Goal: Task Accomplishment & Management: Complete application form

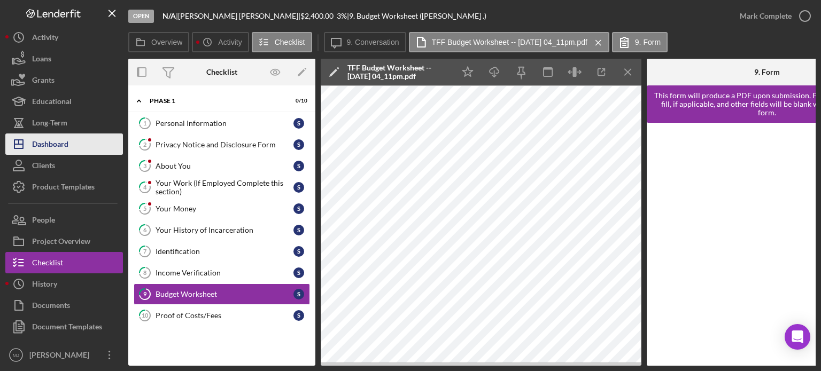
click at [47, 142] on div "Dashboard" at bounding box center [50, 146] width 36 height 24
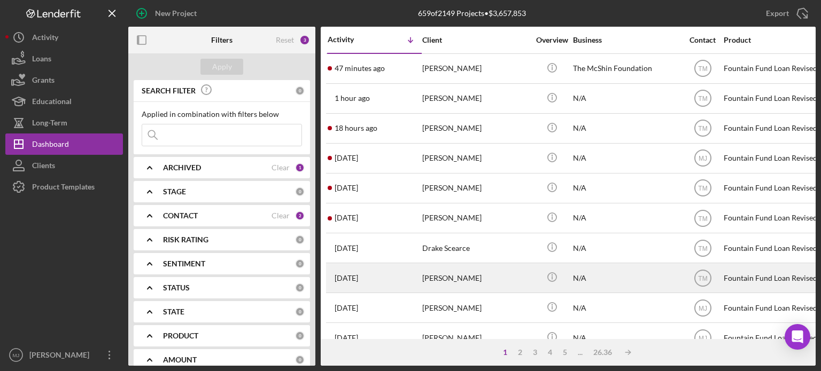
click at [460, 249] on div "[PERSON_NAME]" at bounding box center [475, 278] width 107 height 28
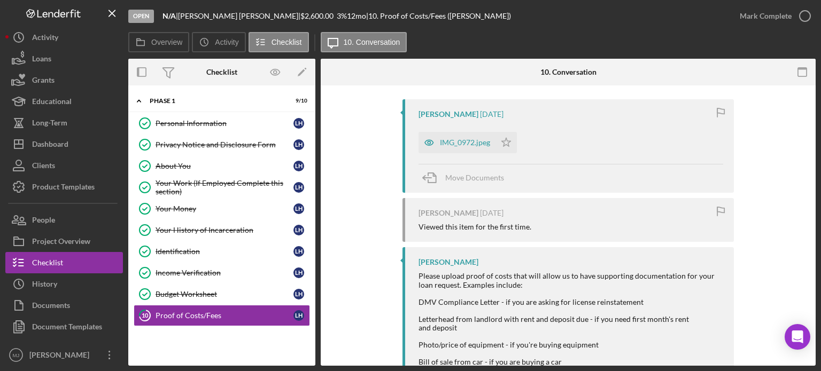
scroll to position [214, 0]
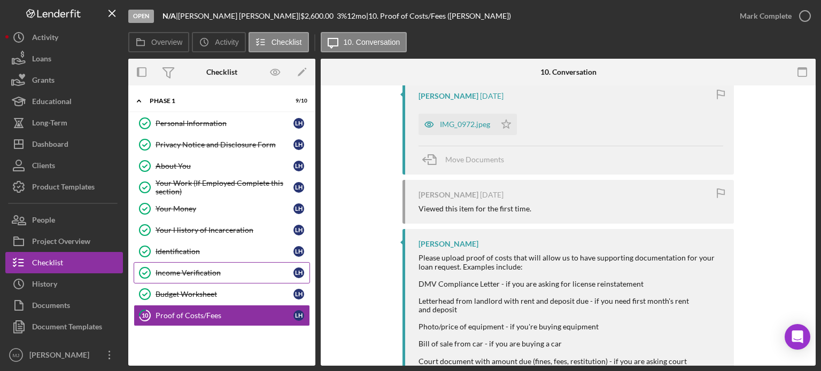
click at [181, 249] on div "Income Verification" at bounding box center [225, 273] width 138 height 9
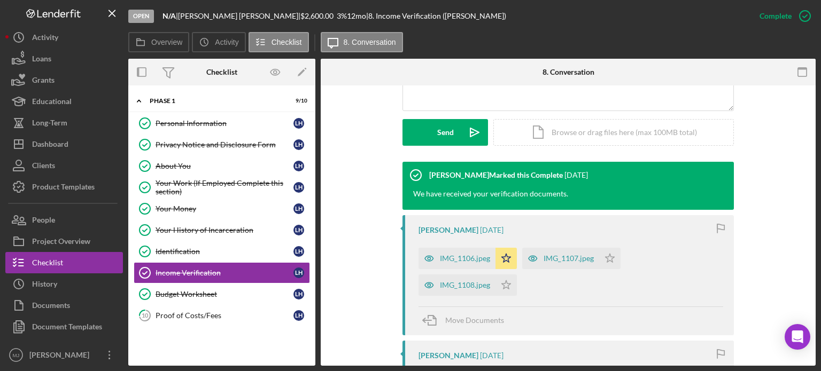
scroll to position [267, 0]
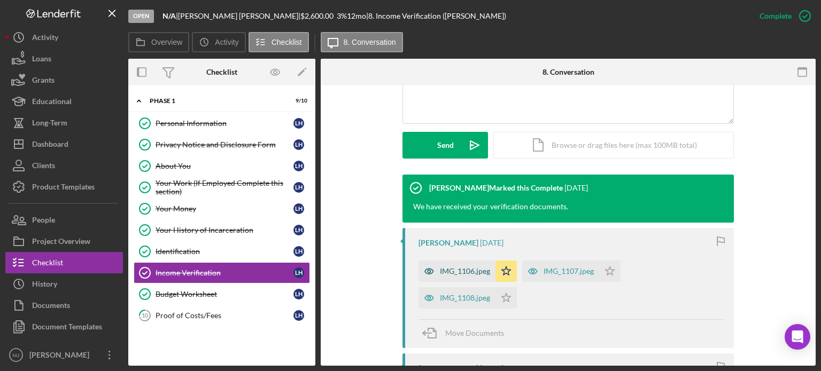
click at [449, 249] on div "IMG_1106.jpeg" at bounding box center [465, 271] width 50 height 9
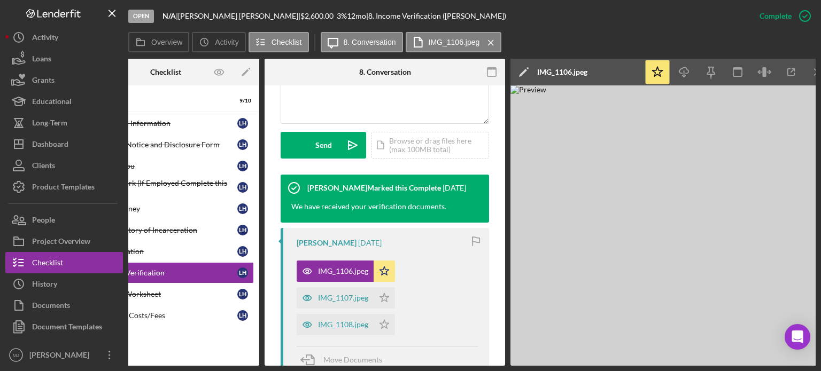
scroll to position [0, 71]
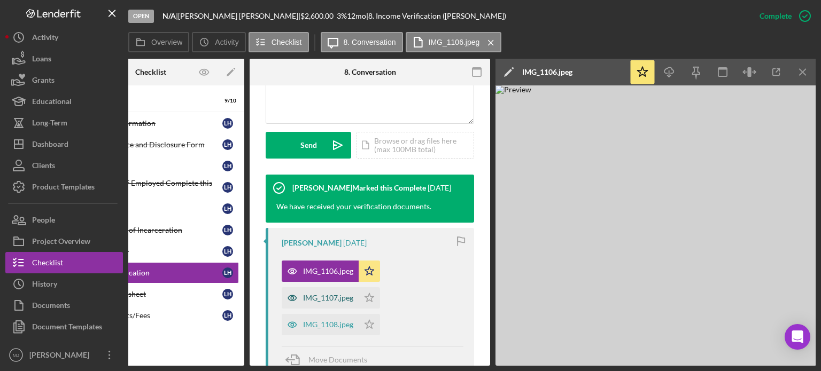
click at [336, 249] on div "IMG_1107.jpeg" at bounding box center [328, 298] width 50 height 9
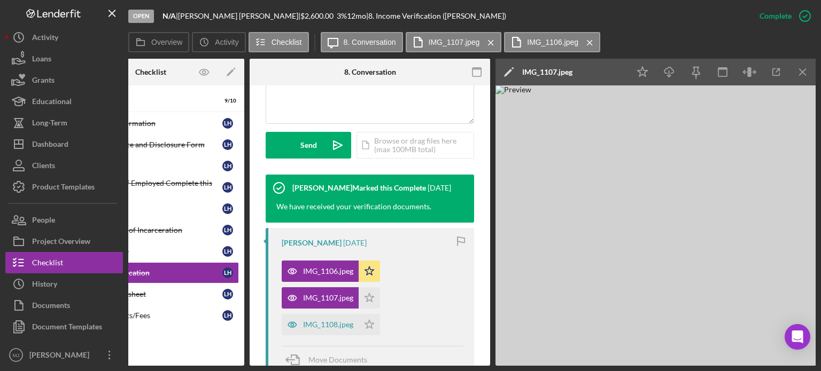
scroll to position [0, 0]
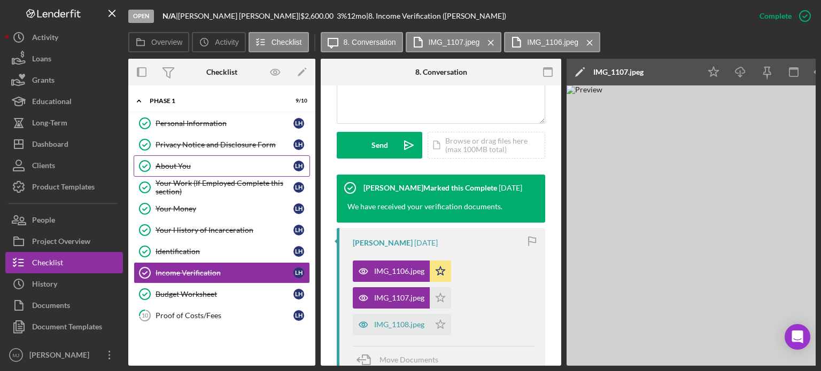
click at [157, 163] on div "About You" at bounding box center [225, 166] width 138 height 9
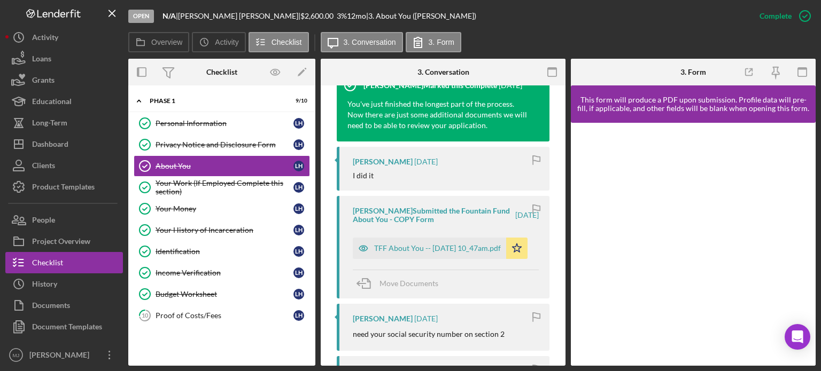
scroll to position [428, 0]
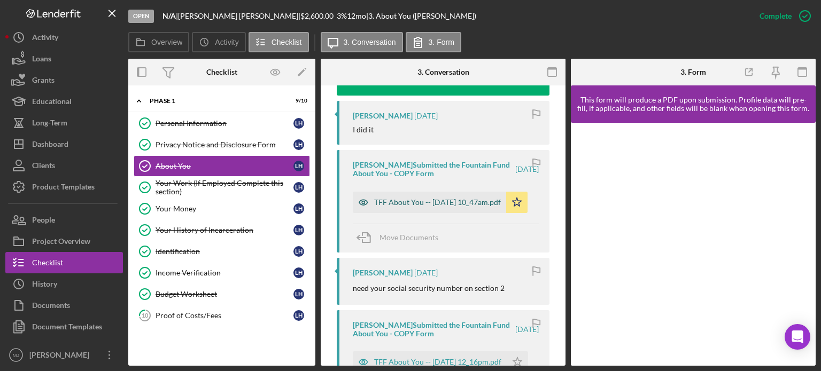
click at [417, 205] on div "TFF About You -- [DATE] 10_47am.pdf" at bounding box center [437, 202] width 127 height 9
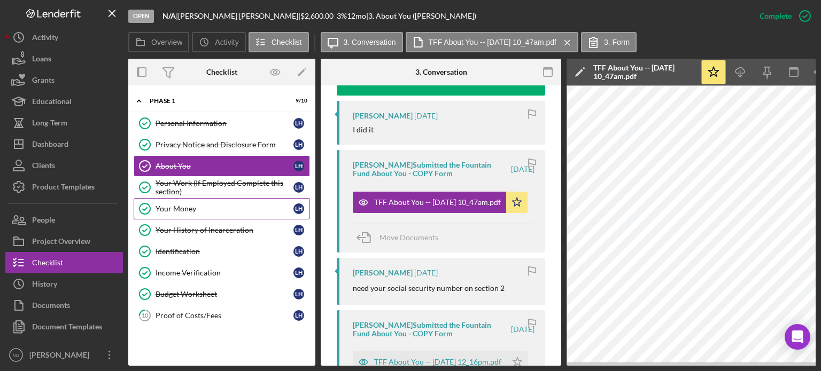
click at [162, 205] on div "Your Money" at bounding box center [225, 209] width 138 height 9
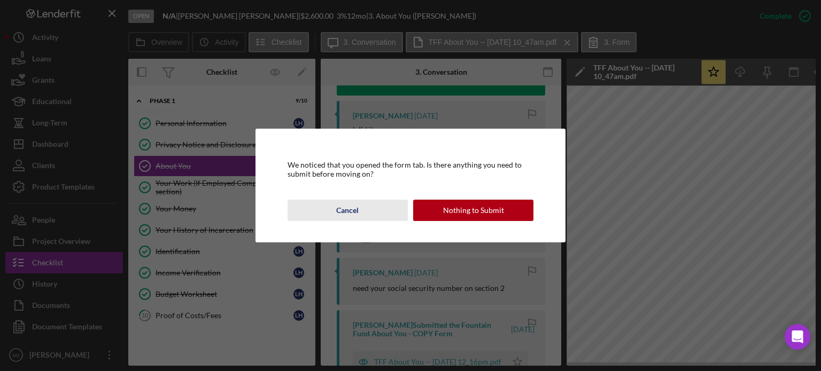
click at [336, 214] on button "Cancel" at bounding box center [348, 210] width 120 height 21
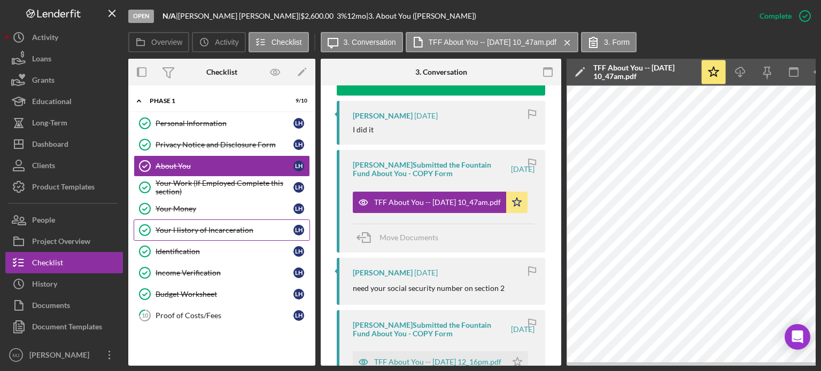
click at [175, 229] on div "Your History of Incarceration" at bounding box center [225, 230] width 138 height 9
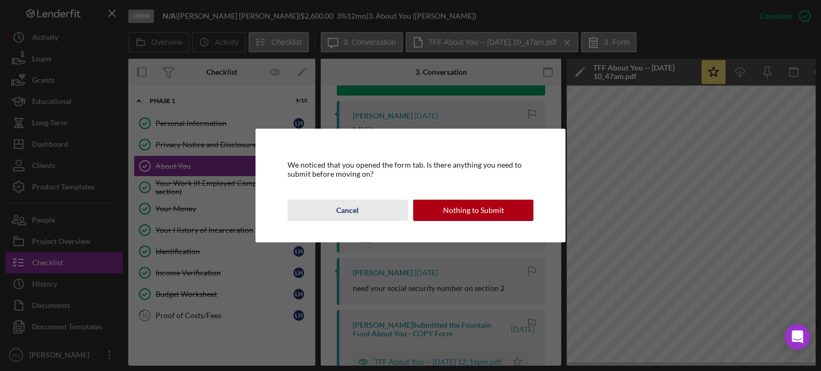
click at [351, 210] on div "Cancel" at bounding box center [347, 210] width 22 height 21
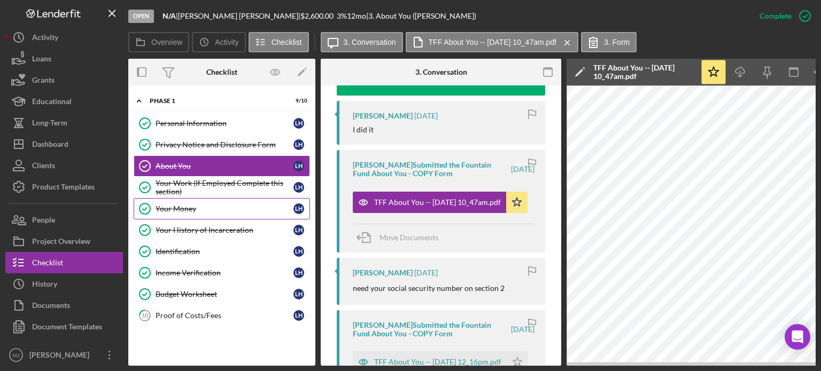
click at [192, 207] on div "Your Money" at bounding box center [225, 209] width 138 height 9
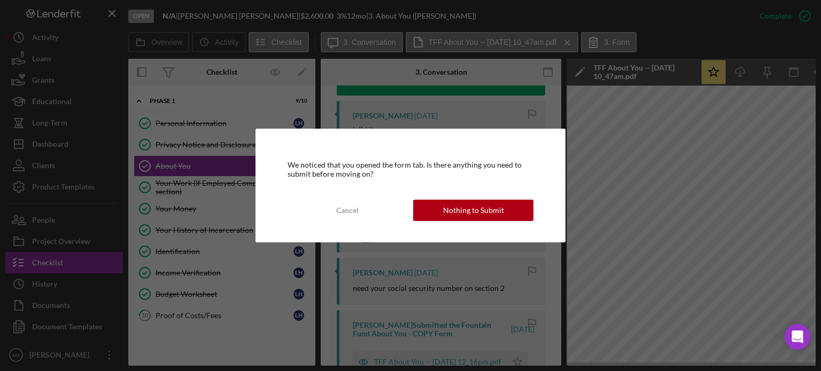
click at [363, 214] on button "Cancel" at bounding box center [348, 210] width 120 height 21
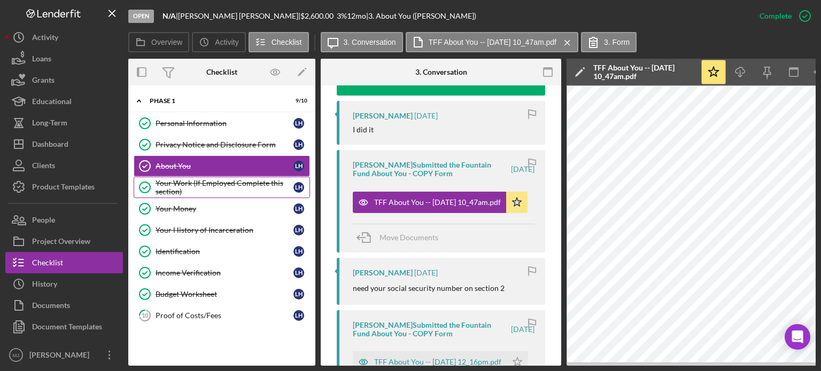
click at [190, 188] on div "Your Work (If Employed Complete this section)" at bounding box center [225, 187] width 138 height 17
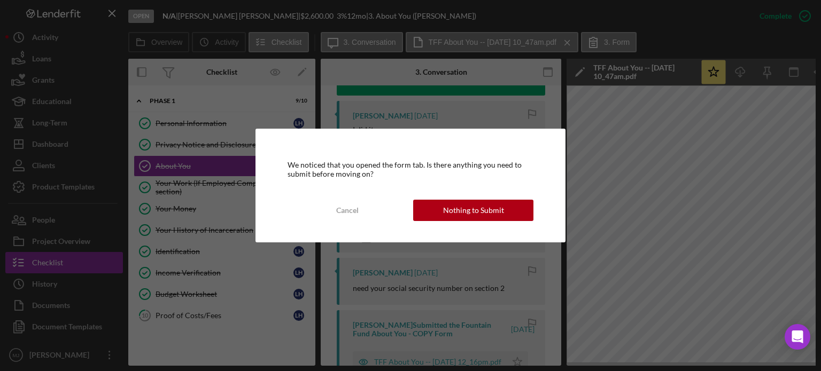
click at [341, 208] on div "Cancel" at bounding box center [347, 210] width 22 height 21
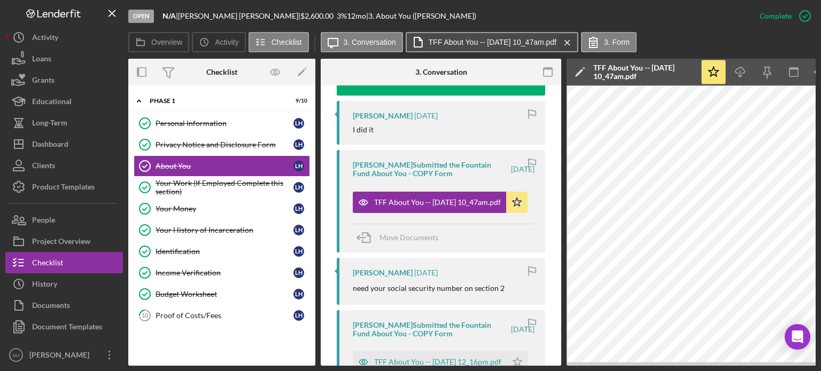
click at [577, 44] on icon "Icon/Menu Close" at bounding box center [567, 42] width 19 height 27
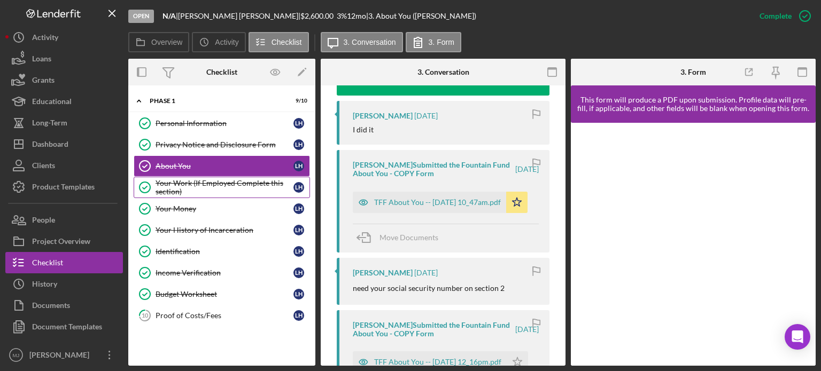
click at [189, 183] on div "Your Work (If Employed Complete this section)" at bounding box center [225, 187] width 138 height 17
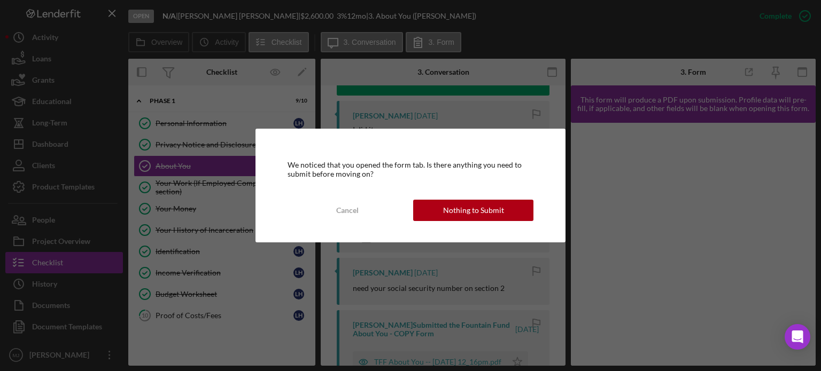
click at [462, 214] on div "Nothing to Submit" at bounding box center [473, 210] width 61 height 21
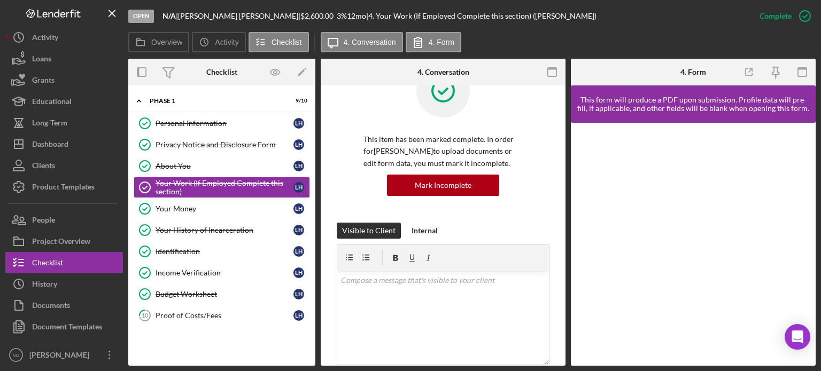
scroll to position [321, 0]
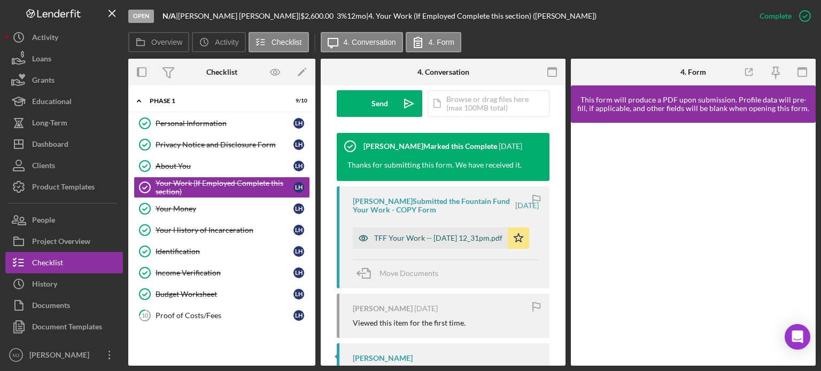
click at [439, 241] on div "TFF Your Work -- [DATE] 12_31pm.pdf" at bounding box center [438, 238] width 128 height 9
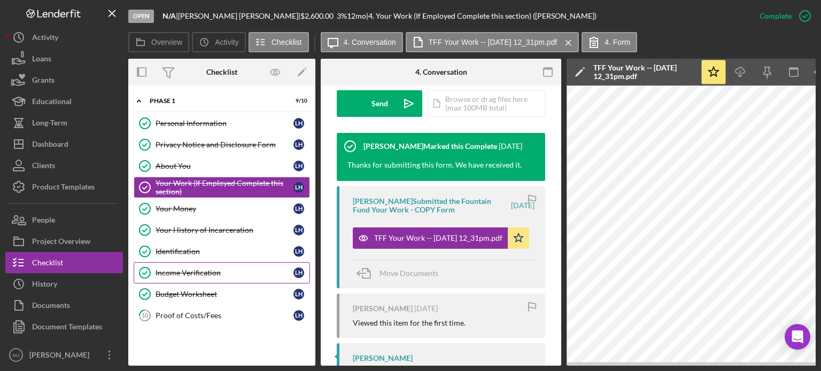
click at [184, 249] on div "Income Verification" at bounding box center [225, 273] width 138 height 9
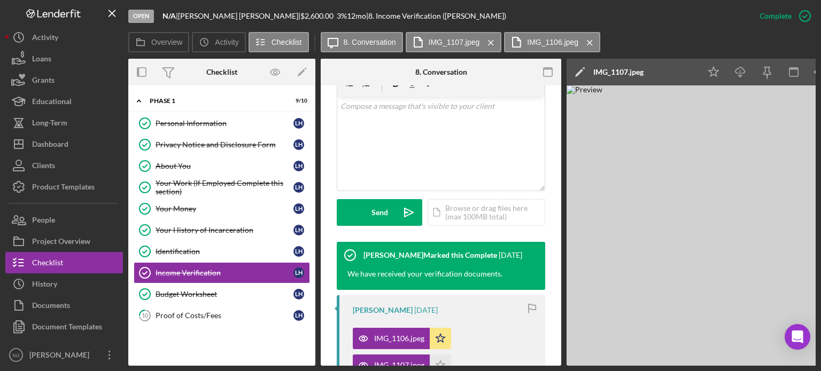
scroll to position [267, 0]
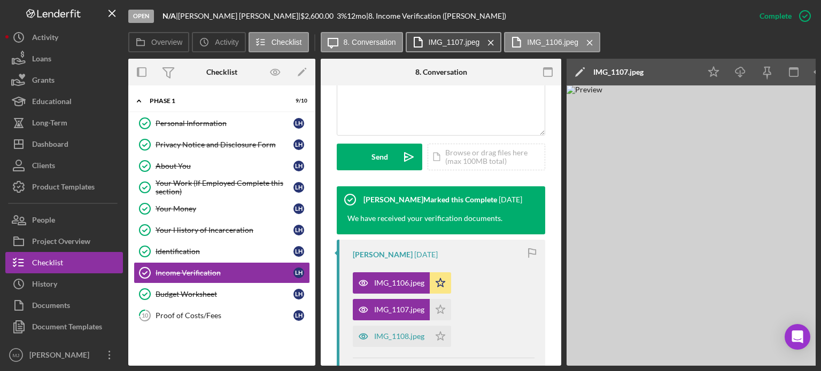
click at [447, 43] on label "IMG_1107.jpeg" at bounding box center [454, 42] width 51 height 9
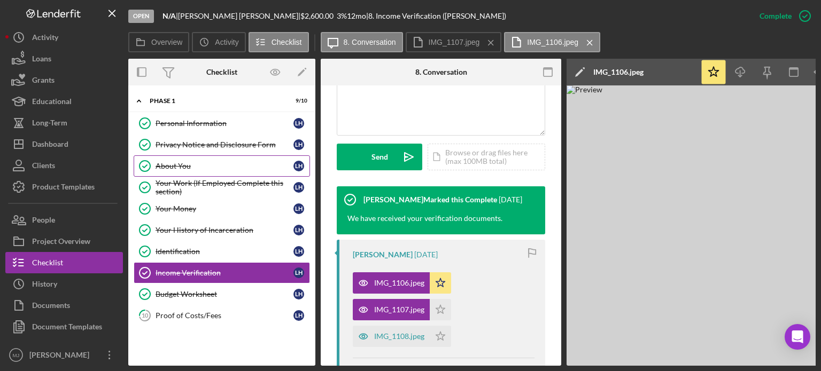
click at [182, 169] on div "About You" at bounding box center [225, 166] width 138 height 9
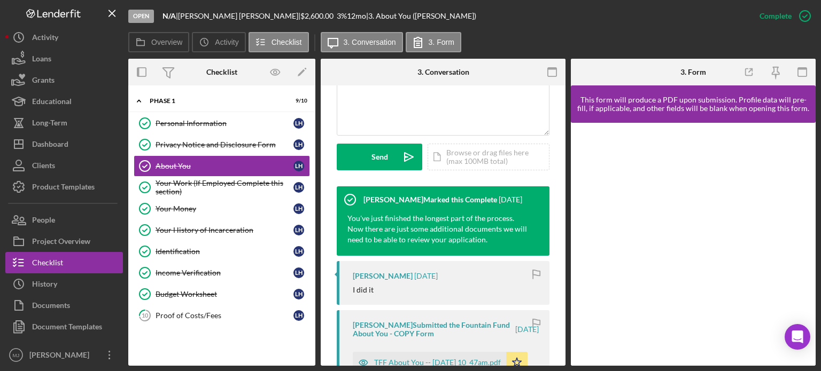
scroll to position [321, 0]
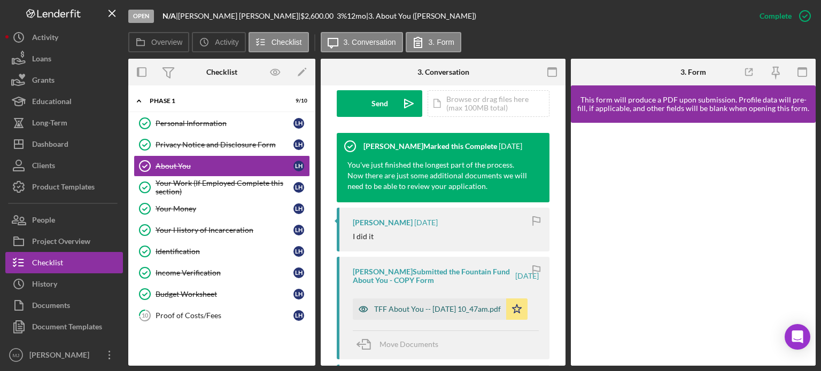
click at [412, 249] on div "TFF About You -- [DATE] 10_47am.pdf" at bounding box center [437, 309] width 127 height 9
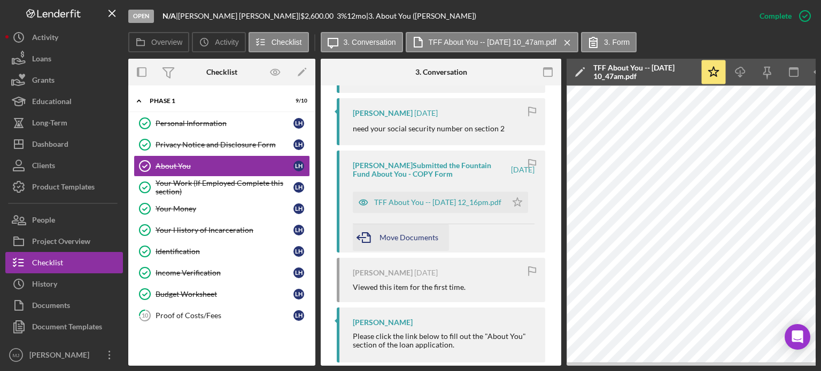
scroll to position [588, 0]
click at [430, 204] on div "TFF About You -- [DATE] 12_16pm.pdf" at bounding box center [437, 202] width 127 height 9
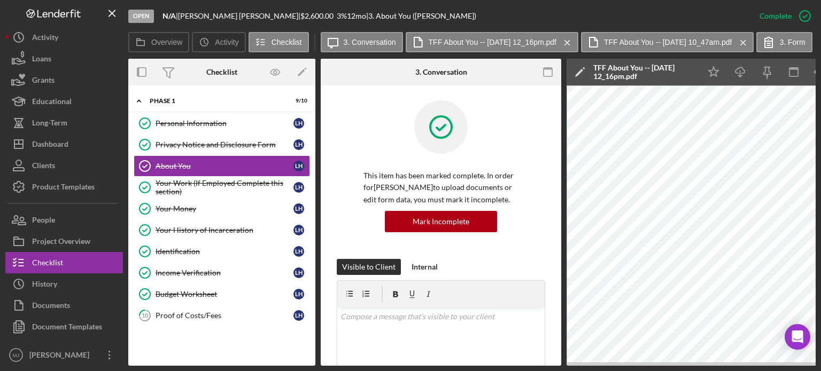
scroll to position [0, 0]
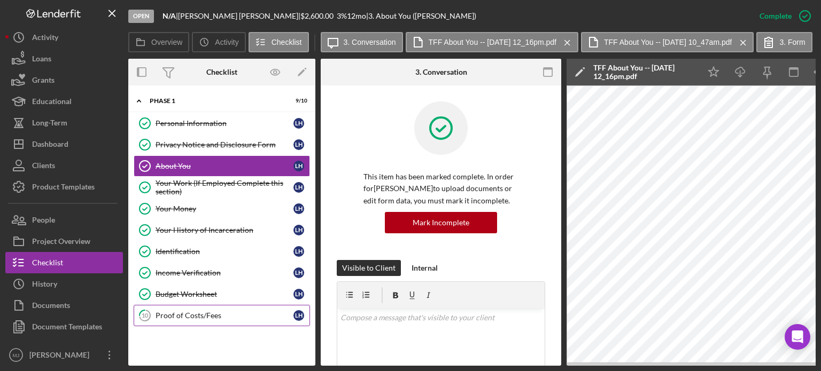
click at [186, 249] on div "Proof of Costs/Fees" at bounding box center [225, 316] width 138 height 9
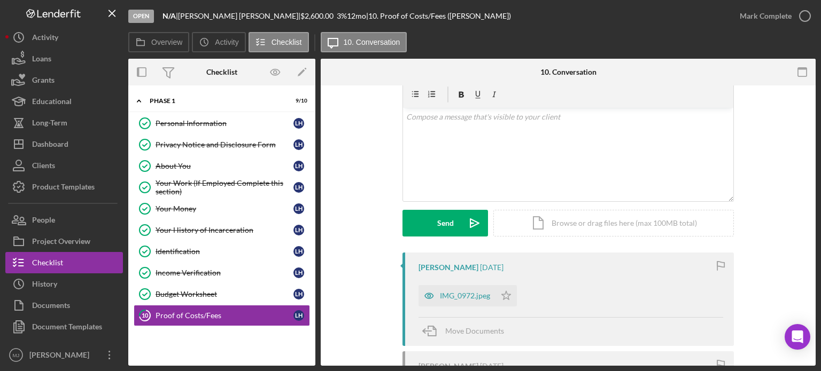
scroll to position [160, 0]
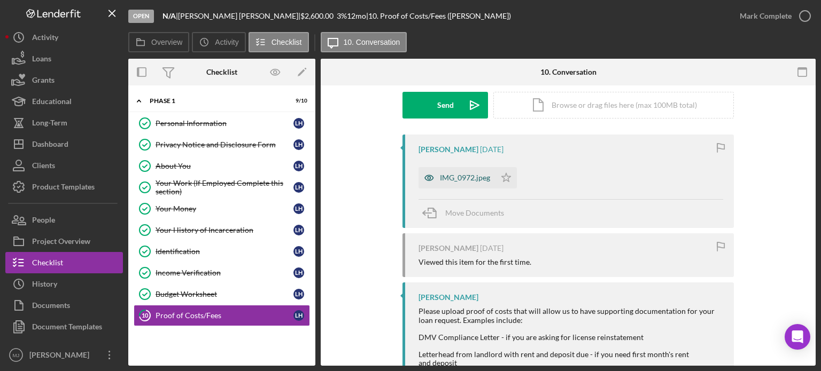
click at [460, 181] on div "IMG_0972.jpeg" at bounding box center [465, 178] width 50 height 9
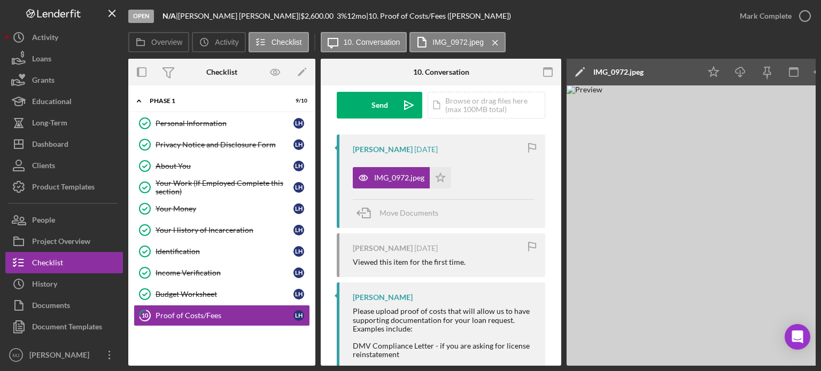
click at [628, 249] on img at bounding box center [727, 226] width 321 height 281
click at [64, 141] on div "Dashboard" at bounding box center [50, 146] width 36 height 24
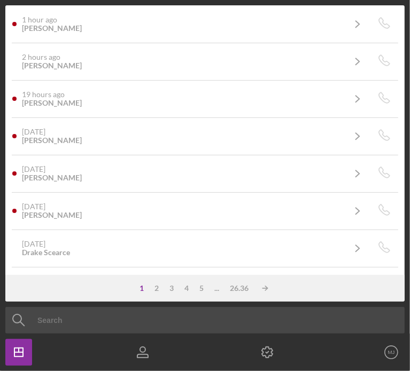
click at [56, 249] on input at bounding box center [221, 320] width 421 height 27
click at [53, 249] on input at bounding box center [221, 320] width 421 height 27
paste input "[PERSON_NAME]"
type input "[PERSON_NAME]"
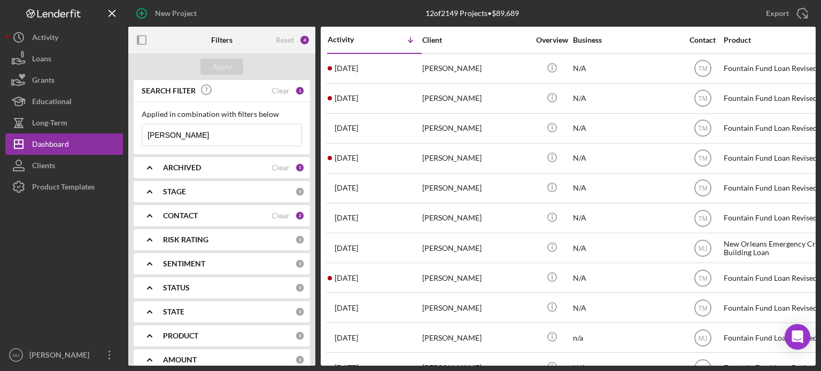
drag, startPoint x: 267, startPoint y: 218, endPoint x: 239, endPoint y: 221, distance: 28.0
click at [267, 218] on div "CONTACT" at bounding box center [217, 216] width 109 height 9
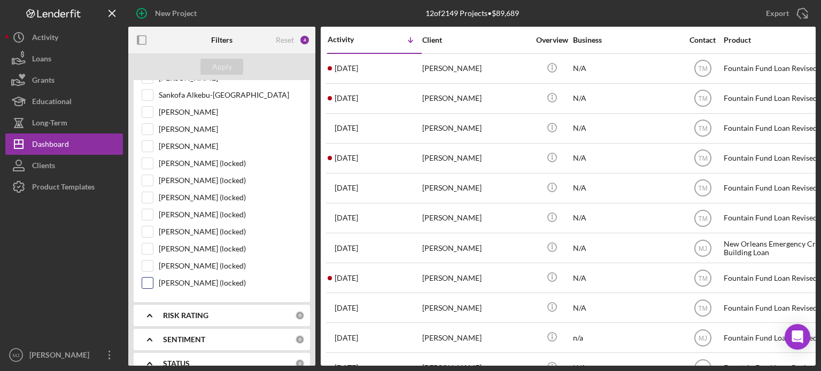
scroll to position [160, 0]
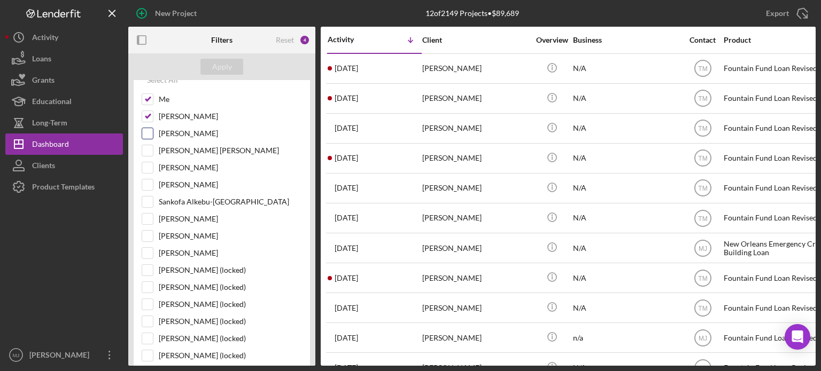
click at [145, 138] on div "[PERSON_NAME]" at bounding box center [222, 136] width 160 height 17
click at [149, 133] on input "[PERSON_NAME]" at bounding box center [147, 133] width 11 height 11
checkbox input "true"
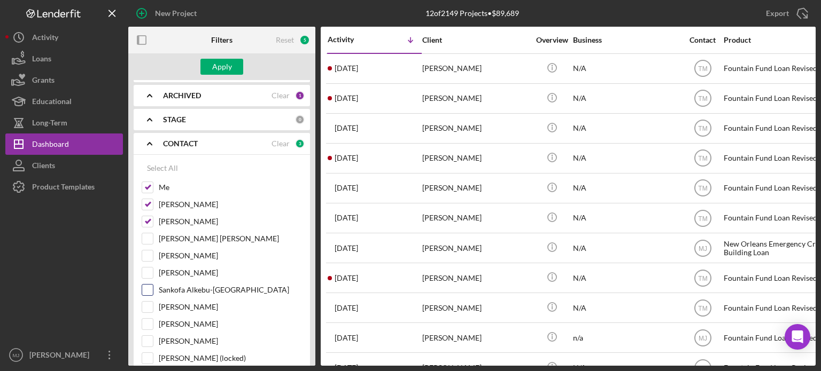
scroll to position [53, 0]
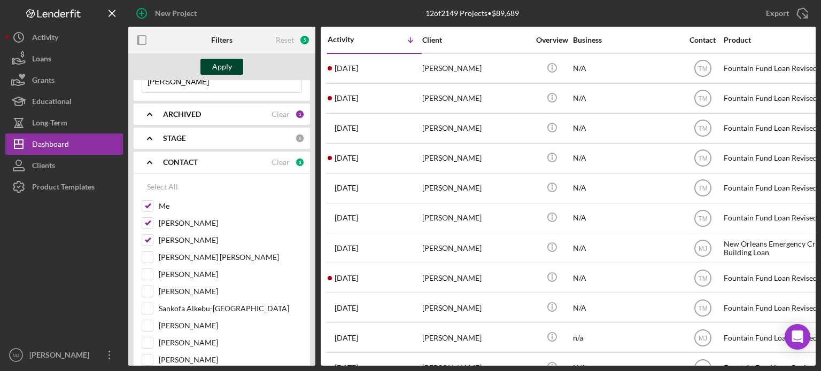
click at [210, 68] on button "Apply" at bounding box center [221, 67] width 43 height 16
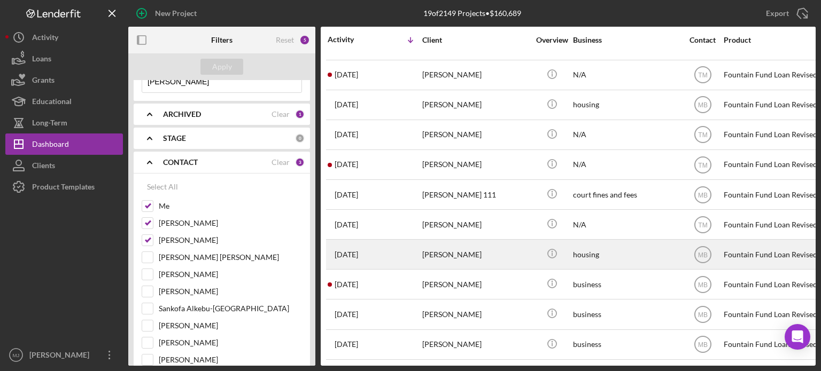
click at [438, 249] on div "[PERSON_NAME]" at bounding box center [475, 255] width 107 height 28
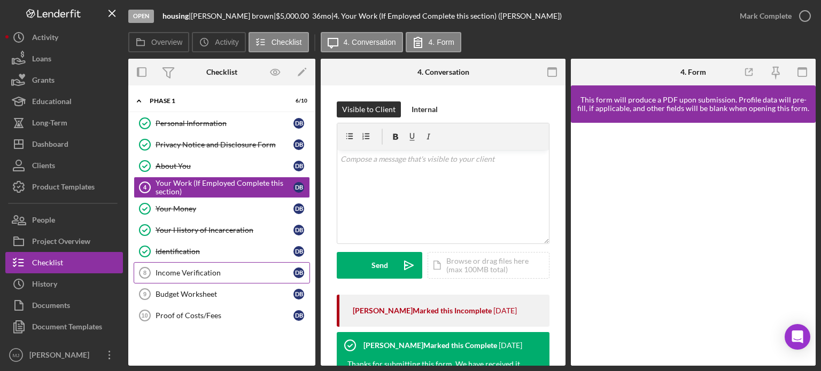
click at [200, 249] on div "Income Verification" at bounding box center [225, 273] width 138 height 9
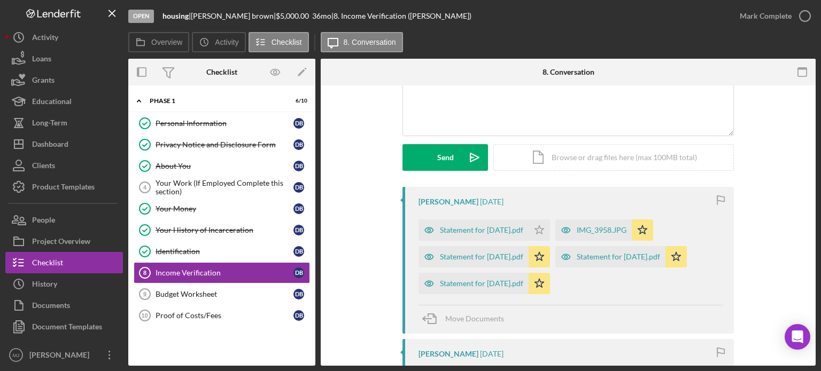
scroll to position [107, 0]
click at [468, 233] on div "Statement for [DATE].pdf" at bounding box center [481, 231] width 83 height 9
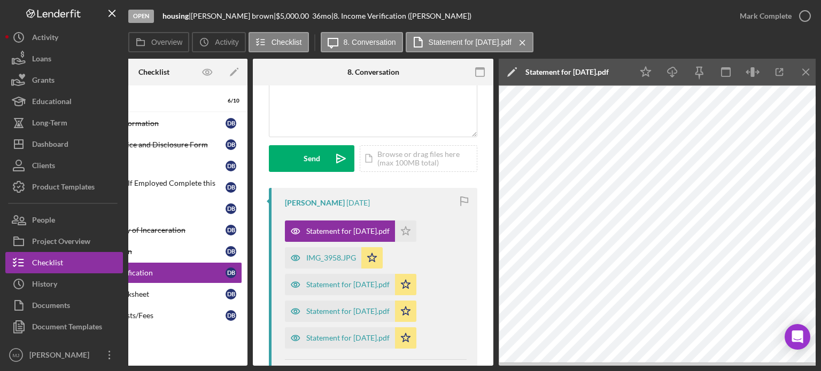
scroll to position [0, 71]
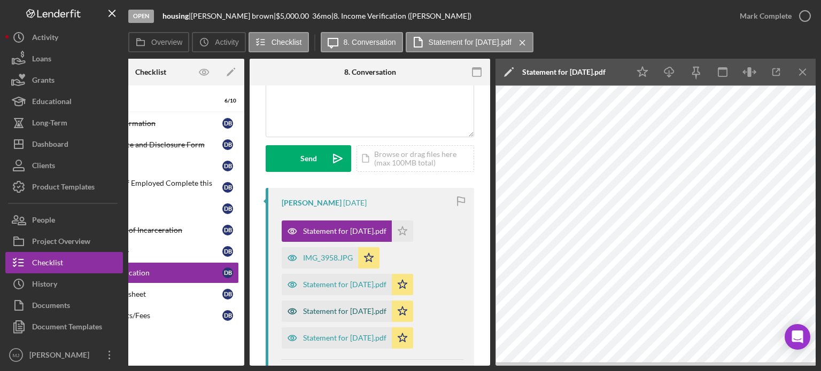
click at [371, 249] on div "Statement for [DATE].pdf" at bounding box center [344, 311] width 83 height 9
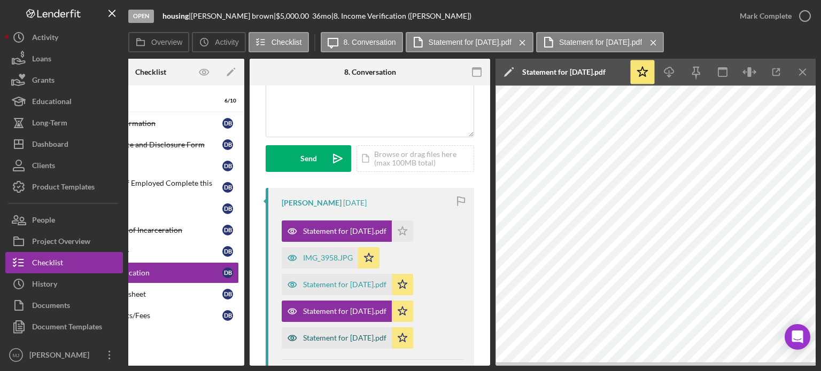
click at [337, 249] on div "Statement for [DATE].pdf" at bounding box center [337, 338] width 110 height 21
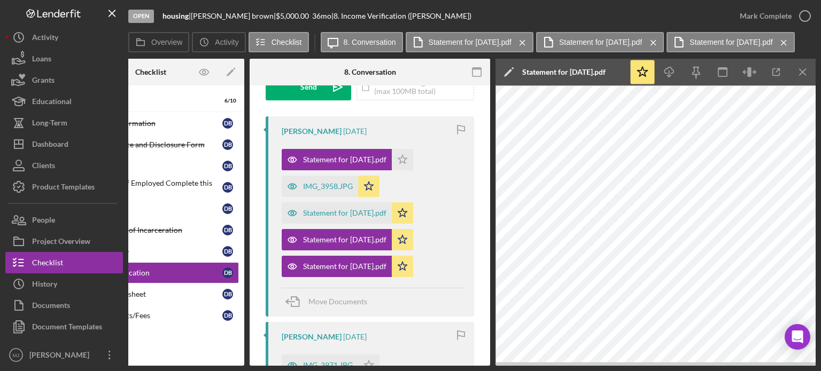
scroll to position [160, 0]
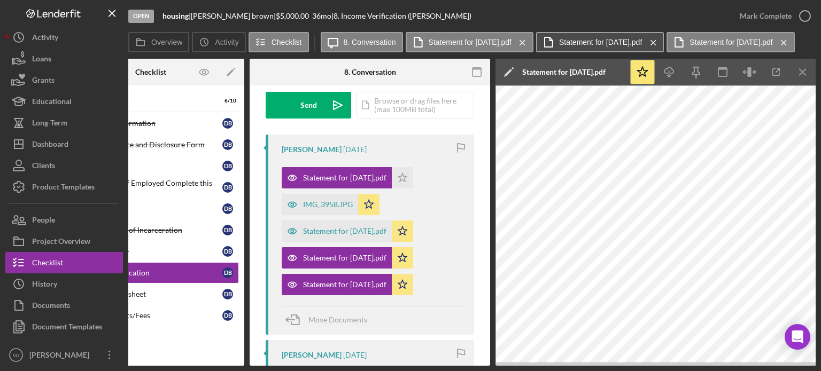
click at [622, 44] on label "Statement for [DATE].pdf" at bounding box center [600, 42] width 83 height 9
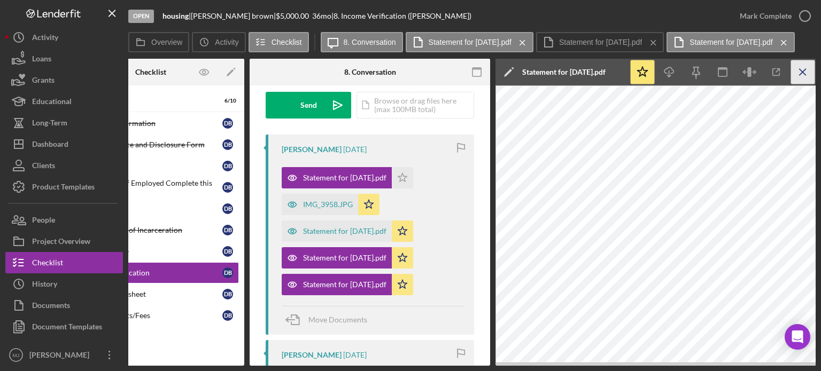
click at [630, 74] on icon "Icon/Menu Close" at bounding box center [803, 72] width 24 height 24
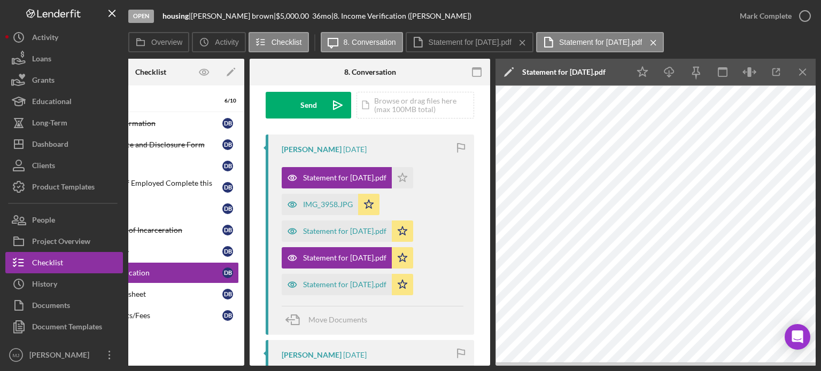
click at [630, 74] on icon "Icon/Menu Close" at bounding box center [803, 72] width 24 height 24
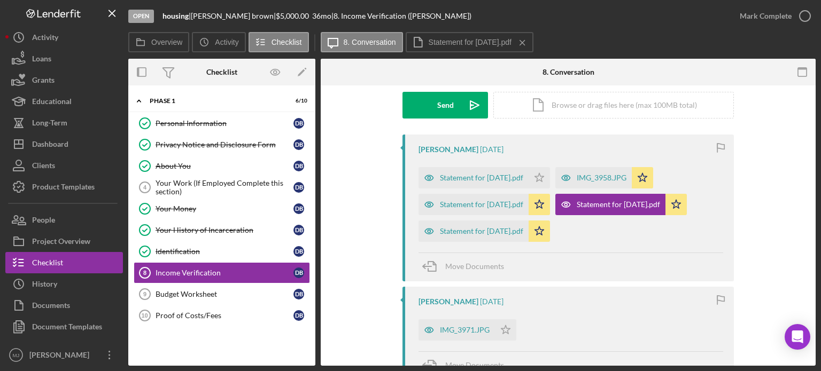
scroll to position [0, 0]
click at [577, 209] on div "Statement for [DATE].pdf" at bounding box center [618, 204] width 83 height 9
click at [473, 45] on label "Statement for [DATE].pdf" at bounding box center [470, 42] width 83 height 9
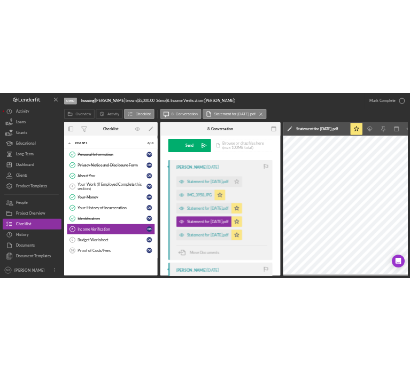
scroll to position [0, 71]
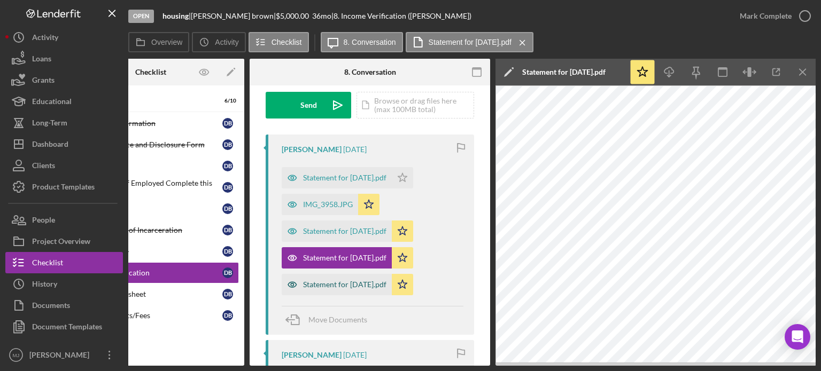
click at [383, 249] on div "Statement for [DATE].pdf" at bounding box center [344, 285] width 83 height 9
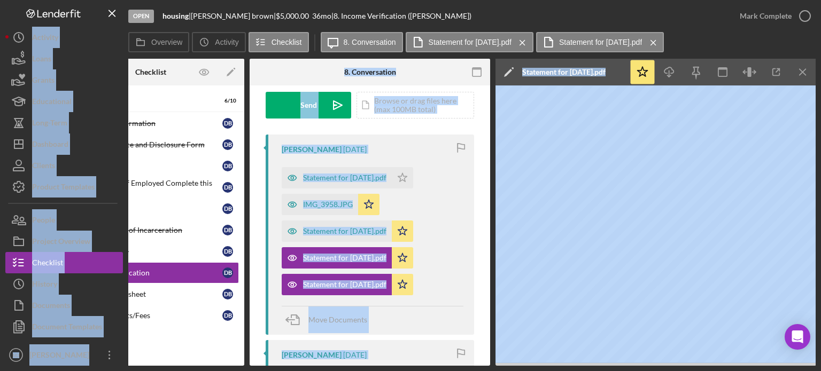
drag, startPoint x: 209, startPoint y: 362, endPoint x: 120, endPoint y: 367, distance: 89.4
click at [118, 249] on div "Open housing | [PERSON_NAME] | $5,000.00 36 mo | 8. Income Verification ([PERSO…" at bounding box center [410, 185] width 821 height 371
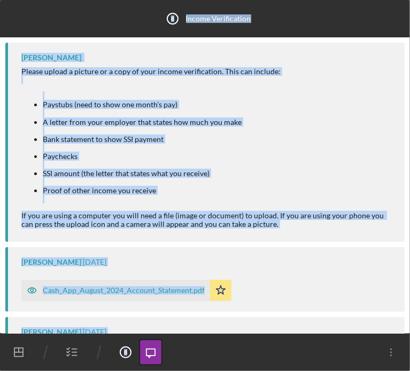
scroll to position [513, 0]
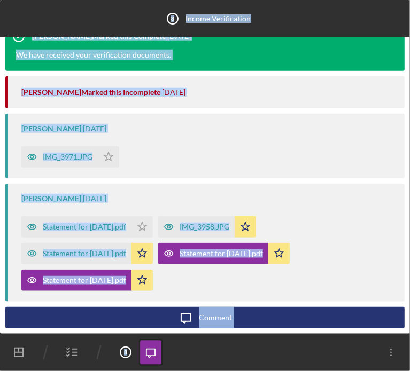
click at [21, 249] on icon "Icon/Dashboard" at bounding box center [18, 352] width 27 height 27
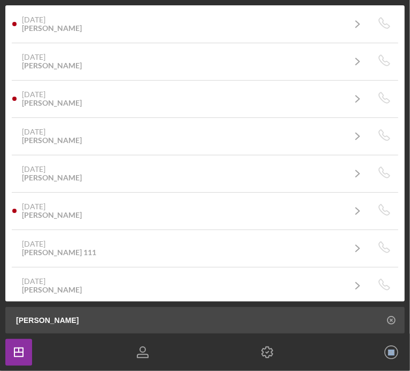
click at [104, 249] on input "[PERSON_NAME]" at bounding box center [208, 320] width 394 height 27
drag, startPoint x: 99, startPoint y: 323, endPoint x: -11, endPoint y: 315, distance: 110.4
click at [0, 249] on html "19 of 2149 Projects • $160,689 [PERSON_NAME] Filters Reset 5 Apply SEARCH FILTE…" at bounding box center [205, 185] width 410 height 371
paste input "[PERSON_NAME]"
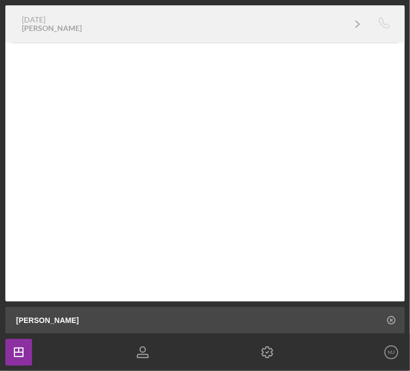
type input "[PERSON_NAME]"
click at [63, 26] on div "[PERSON_NAME]" at bounding box center [52, 28] width 60 height 9
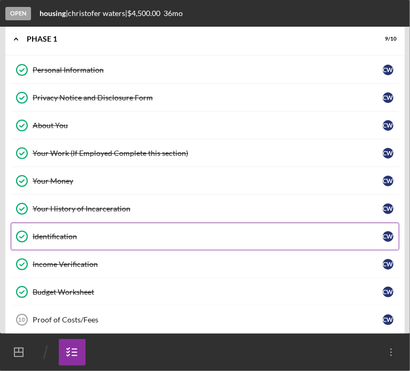
scroll to position [17, 0]
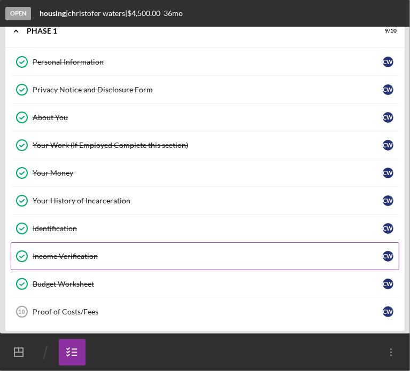
click at [71, 249] on div "Income Verification" at bounding box center [208, 256] width 350 height 9
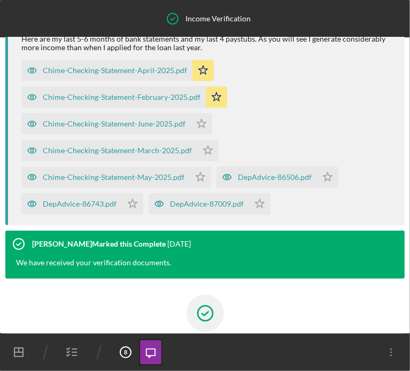
scroll to position [425, 0]
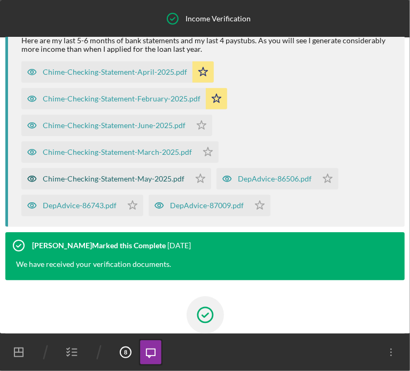
click at [91, 183] on div "Chime-Checking-Statement-May-2025.pdf" at bounding box center [114, 179] width 142 height 9
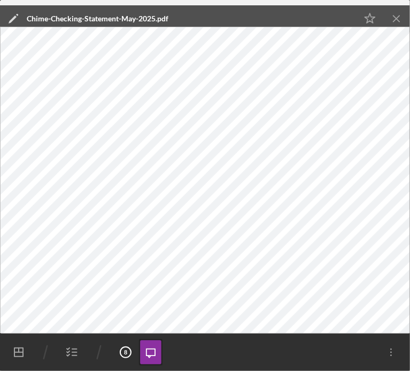
click at [398, 21] on icon "Icon/Menu Close" at bounding box center [397, 19] width 24 height 24
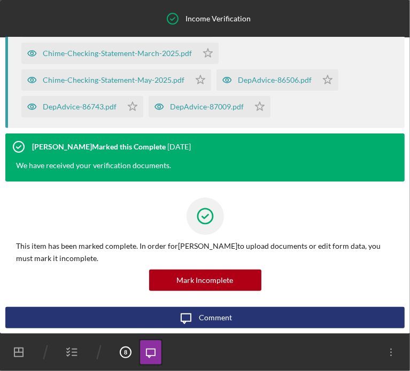
scroll to position [479, 0]
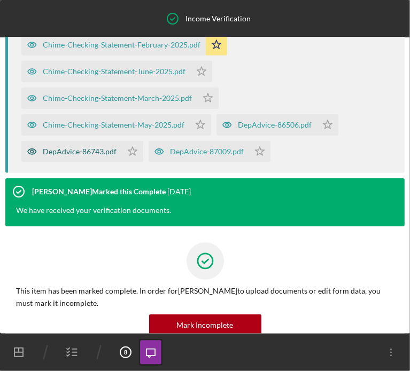
click at [83, 156] on div "DepAdvice-86743.pdf" at bounding box center [80, 152] width 74 height 9
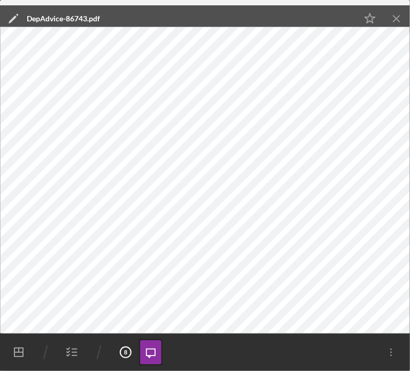
click at [398, 22] on icon "Icon/Menu Close" at bounding box center [397, 19] width 24 height 24
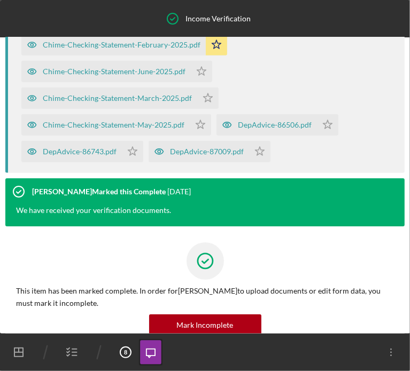
scroll to position [426, 0]
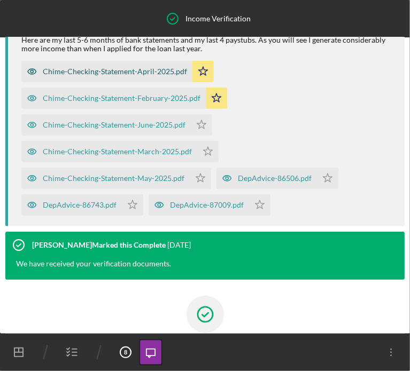
click at [122, 76] on div "Chime-Checking-Statement-April-2025.pdf" at bounding box center [115, 71] width 144 height 9
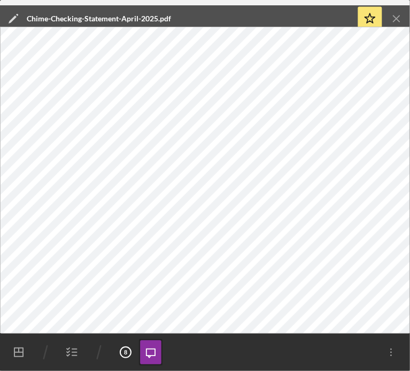
click at [392, 19] on icon "Icon/Menu Close" at bounding box center [397, 19] width 24 height 24
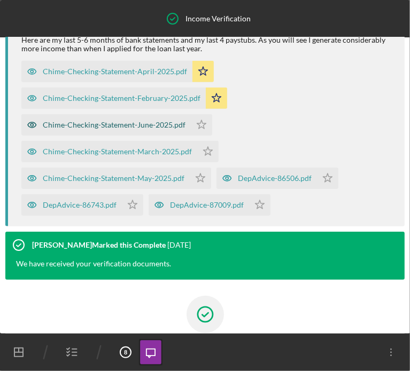
click at [111, 129] on div "Chime-Checking-Statement-June-2025.pdf" at bounding box center [114, 125] width 143 height 9
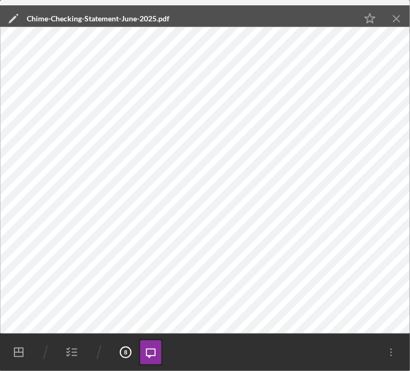
click at [76, 249] on icon "button" at bounding box center [72, 352] width 27 height 27
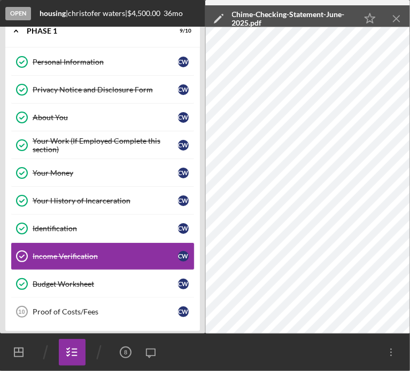
click at [21, 249] on icon "Icon/Dashboard" at bounding box center [18, 352] width 27 height 27
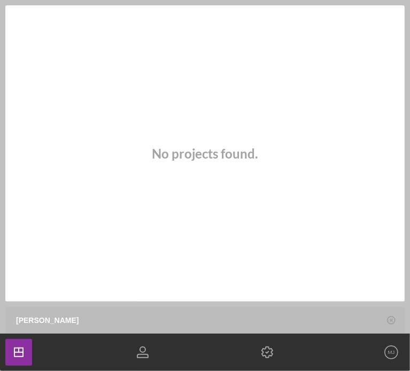
click at [103, 249] on input "[PERSON_NAME]" at bounding box center [208, 320] width 394 height 27
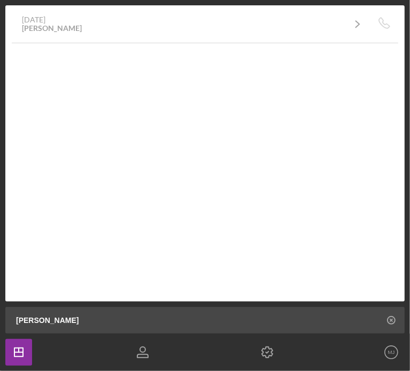
click at [394, 249] on icon at bounding box center [391, 320] width 27 height 27
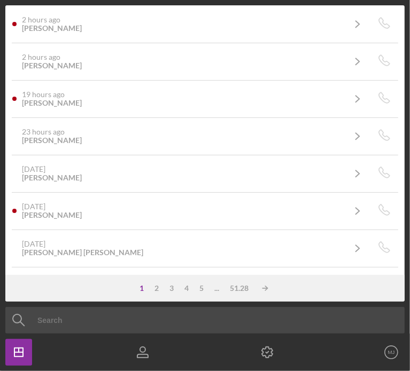
click at [83, 249] on input at bounding box center [221, 320] width 421 height 27
click at [65, 249] on input at bounding box center [221, 320] width 421 height 27
paste input "[PERSON_NAME]"
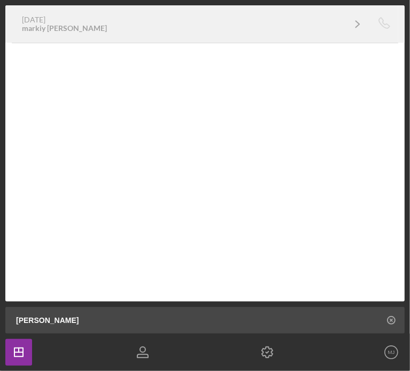
type input "[PERSON_NAME]"
click at [58, 28] on div "markiy [PERSON_NAME]" at bounding box center [64, 28] width 85 height 9
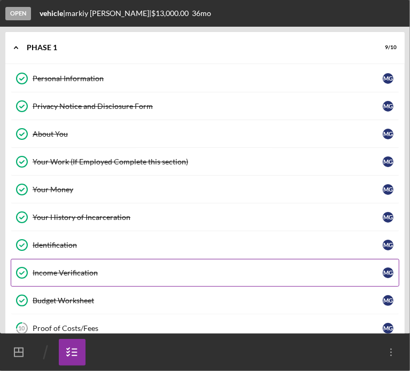
click at [62, 249] on div "Income Verification" at bounding box center [208, 273] width 350 height 9
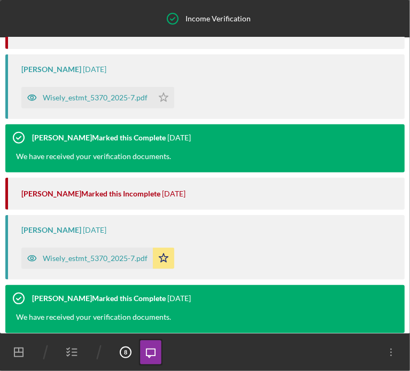
scroll to position [659, 0]
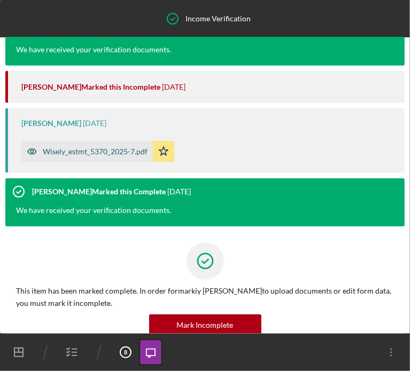
click at [62, 156] on div "Wisely_estmt_5370_2025-7.pdf" at bounding box center [95, 152] width 105 height 9
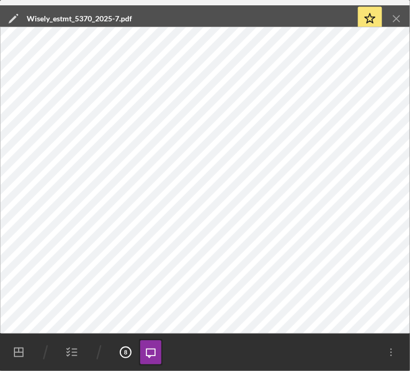
click at [393, 18] on icon "Icon/Menu Close" at bounding box center [397, 19] width 24 height 24
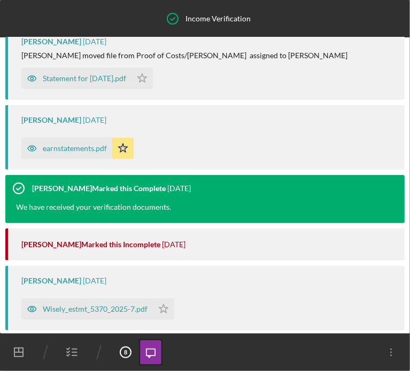
scroll to position [338, 0]
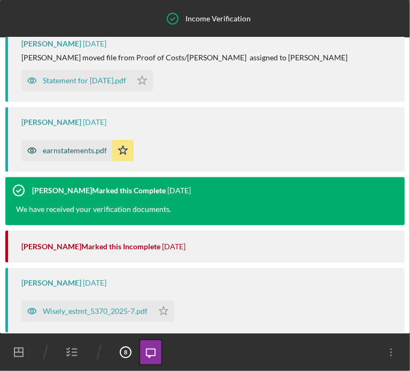
click at [89, 155] on div "earnstatements.pdf" at bounding box center [75, 150] width 64 height 9
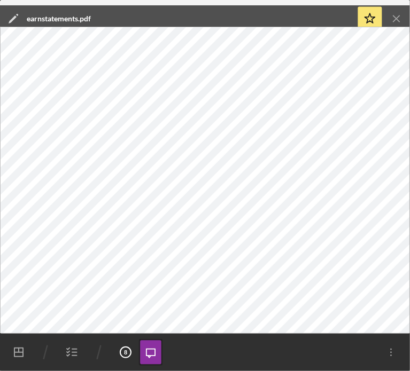
click at [391, 16] on icon "Icon/Menu Close" at bounding box center [397, 19] width 24 height 24
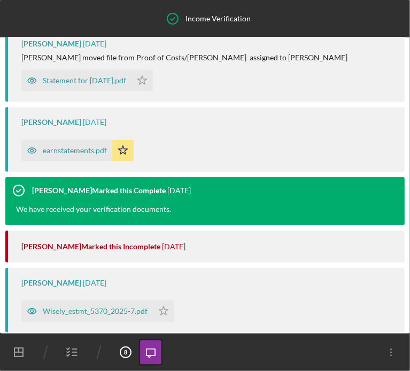
scroll to position [712, 0]
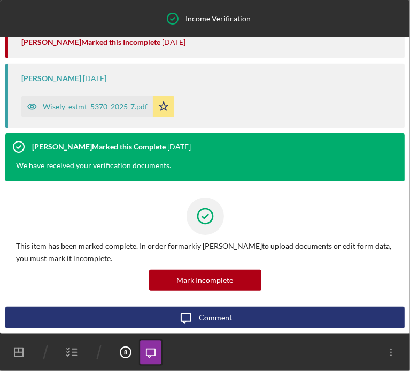
click at [12, 249] on icon "Icon/Dashboard" at bounding box center [18, 352] width 27 height 27
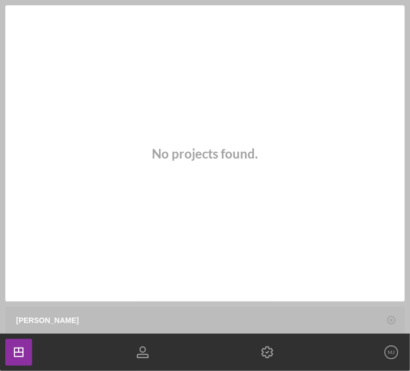
drag, startPoint x: 82, startPoint y: 320, endPoint x: -1, endPoint y: 321, distance: 82.3
click at [0, 249] on html "0 of 0 Projects • $0 [PERSON_NAME] Filters Reset 5 Apply SEARCH FILTER Clear 1 …" at bounding box center [205, 185] width 410 height 371
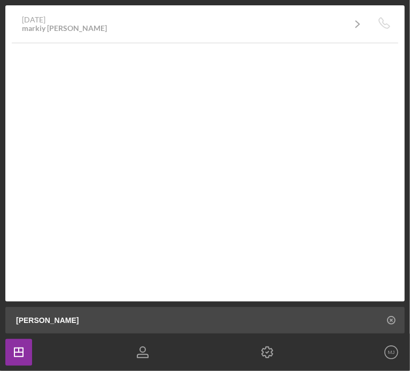
paste input "[PERSON_NAME]"
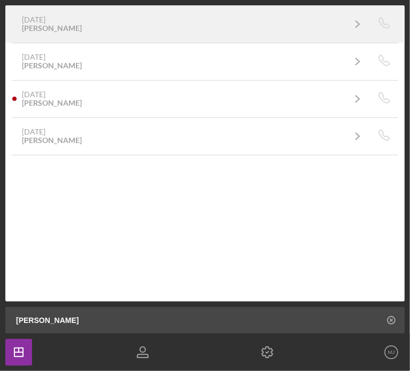
type input "[PERSON_NAME]"
click at [96, 34] on link "[DATE] [PERSON_NAME] Icon/Navigate" at bounding box center [191, 24] width 359 height 27
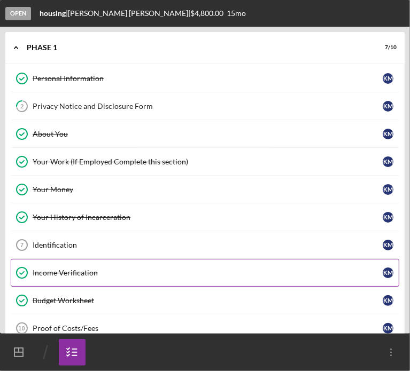
click at [59, 249] on div "Income Verification" at bounding box center [208, 273] width 350 height 9
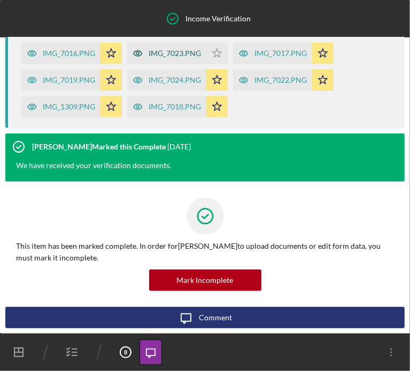
scroll to position [139, 0]
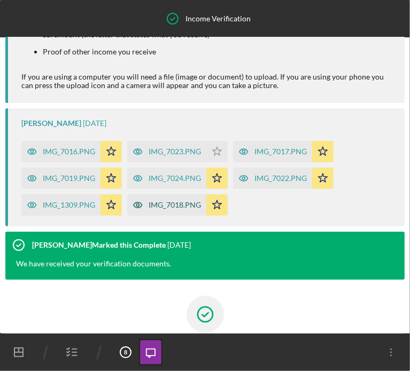
click at [171, 210] on div "IMG_7018.PNG" at bounding box center [175, 205] width 52 height 9
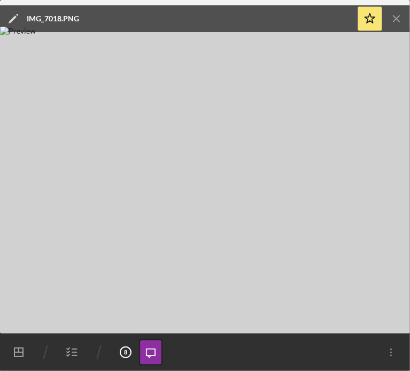
click at [399, 14] on icon "Icon/Menu Close" at bounding box center [397, 19] width 24 height 24
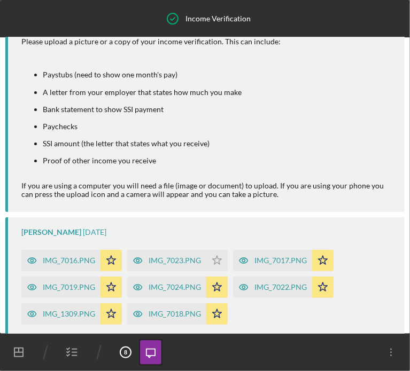
scroll to position [107, 0]
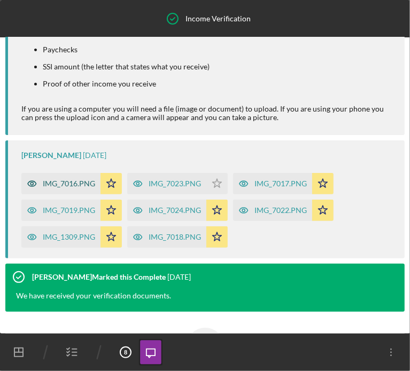
click at [61, 188] on div "IMG_7016.PNG" at bounding box center [69, 184] width 52 height 9
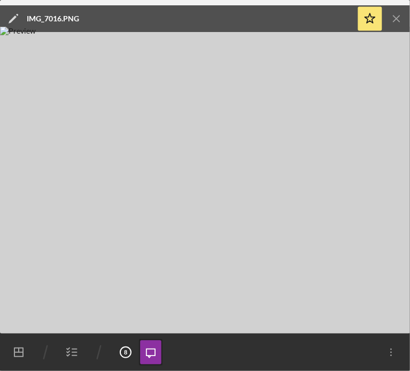
click at [393, 19] on icon "Icon/Menu Close" at bounding box center [397, 19] width 24 height 24
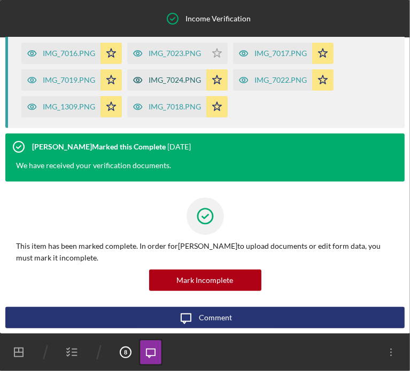
click at [172, 81] on div "IMG_7024.PNG" at bounding box center [175, 80] width 52 height 9
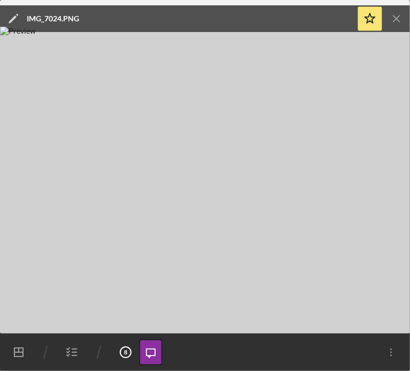
click at [395, 15] on icon "Icon/Menu Close" at bounding box center [397, 19] width 24 height 24
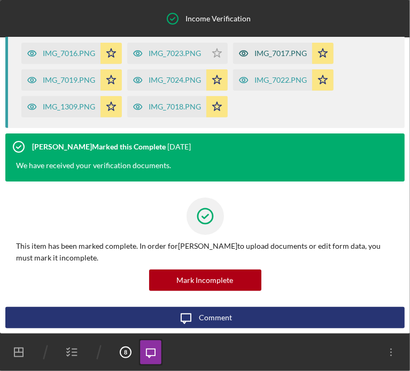
click at [303, 51] on div "IMG_7017.PNG" at bounding box center [280, 53] width 52 height 9
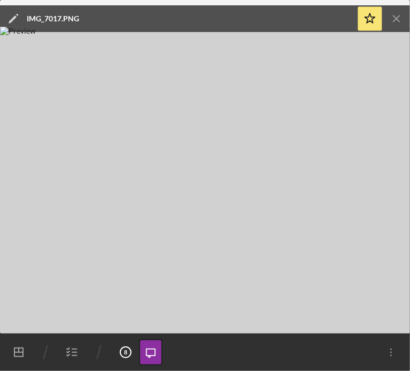
click at [396, 17] on icon "Icon/Menu Close" at bounding box center [397, 19] width 24 height 24
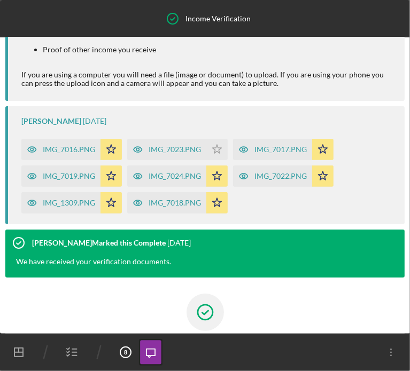
scroll to position [0, 0]
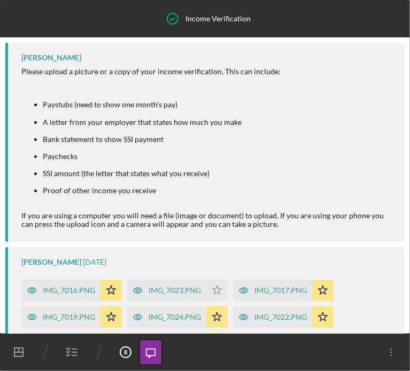
click at [69, 249] on icon "button" at bounding box center [72, 352] width 27 height 27
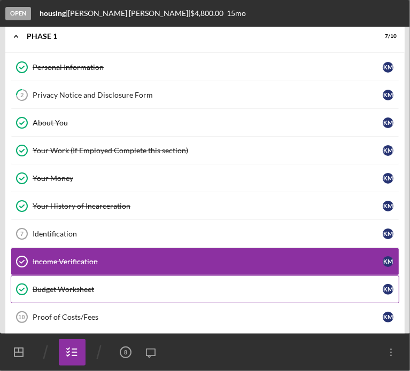
scroll to position [17, 0]
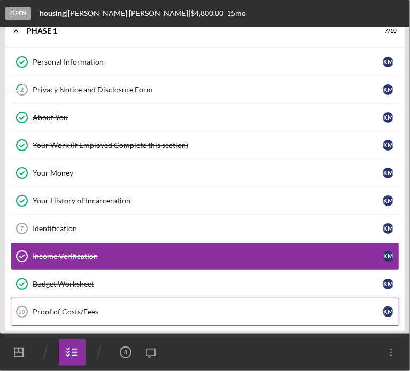
click at [66, 249] on div "Proof of Costs/Fees" at bounding box center [208, 312] width 350 height 9
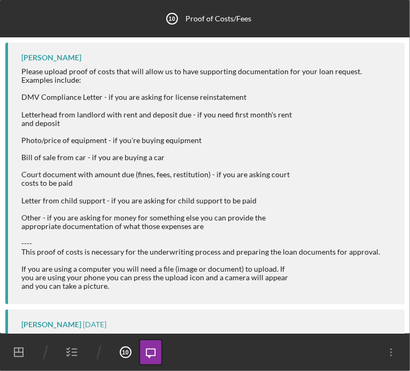
scroll to position [330, 0]
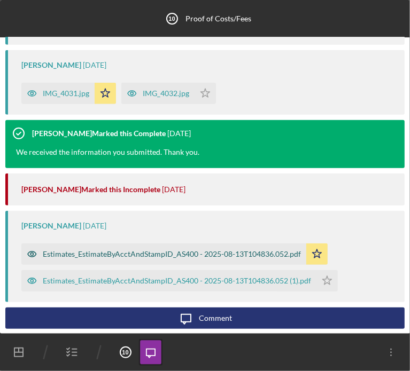
click at [114, 249] on div "Estimates_EstimateByAcctAndStampID_AS400 - 2025-08-13T104836.052.pdf" at bounding box center [172, 254] width 258 height 9
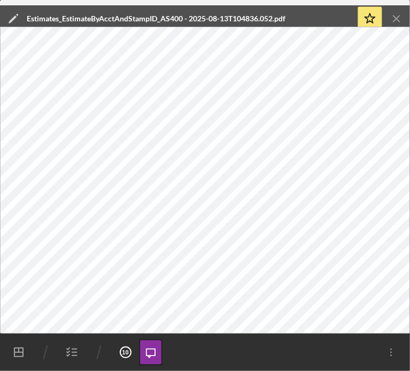
click at [397, 18] on icon "Icon/Menu Close" at bounding box center [397, 19] width 24 height 24
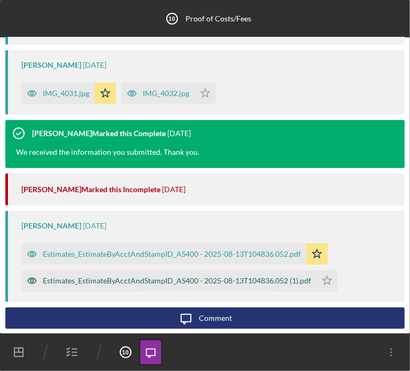
click at [102, 249] on div "Estimates_EstimateByAcctAndStampID_AS400 - 2025-08-13T104836.052 (1).pdf" at bounding box center [177, 281] width 268 height 9
